Goal: Transaction & Acquisition: Book appointment/travel/reservation

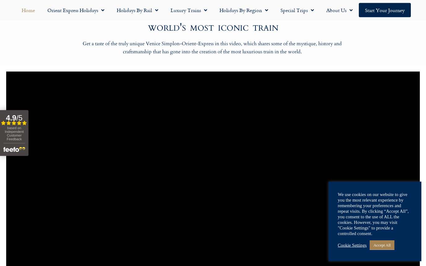
scroll to position [414, 0]
click at [259, 7] on link "Holidays by Region" at bounding box center [243, 10] width 61 height 14
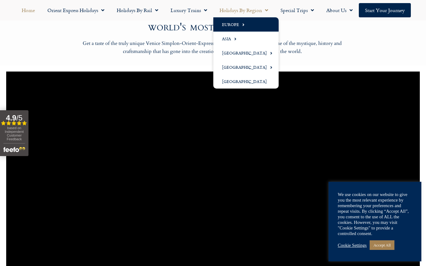
click at [232, 21] on link "Europe" at bounding box center [245, 24] width 65 height 14
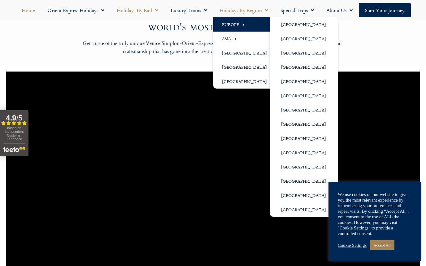
click at [139, 9] on link "Holidays by Rail" at bounding box center [137, 10] width 54 height 14
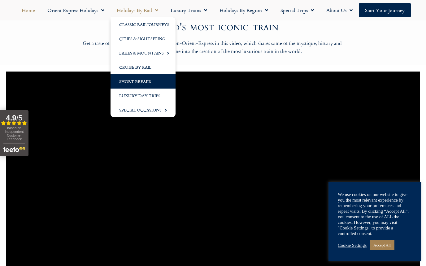
click at [132, 80] on link "Short Breaks" at bounding box center [142, 81] width 65 height 14
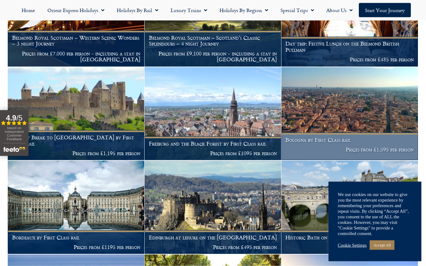
scroll to position [667, 0]
click at [338, 110] on img at bounding box center [349, 113] width 136 height 93
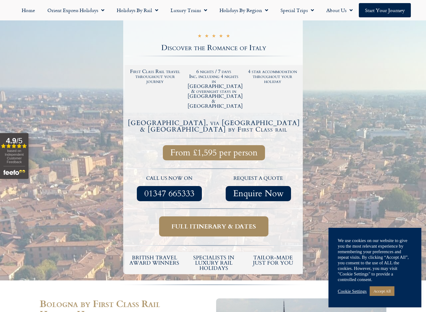
click at [184, 223] on span "Full itinerary & dates" at bounding box center [213, 227] width 84 height 8
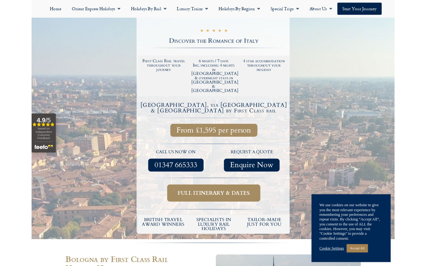
scroll to position [117, 0]
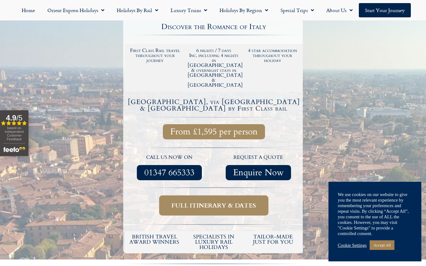
click at [183, 201] on span "Full itinerary & dates" at bounding box center [213, 205] width 84 height 8
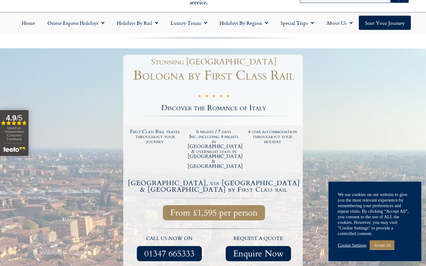
scroll to position [0, 0]
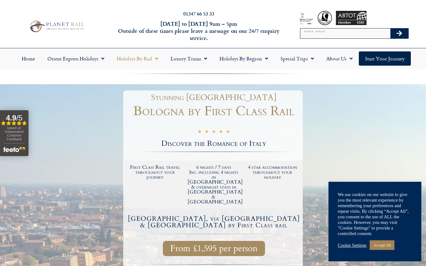
click at [140, 54] on link "Holidays by Rail" at bounding box center [137, 58] width 54 height 14
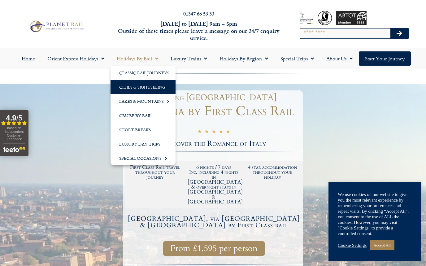
click at [128, 87] on link "Cities & Sightseeing" at bounding box center [142, 87] width 65 height 14
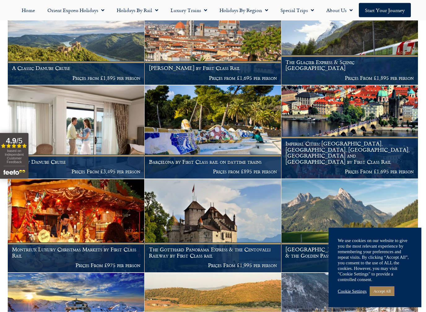
scroll to position [778, 0]
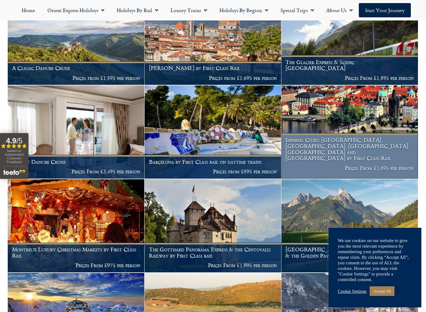
click at [316, 127] on img at bounding box center [349, 131] width 136 height 93
